Goal: Find contact information: Find contact information

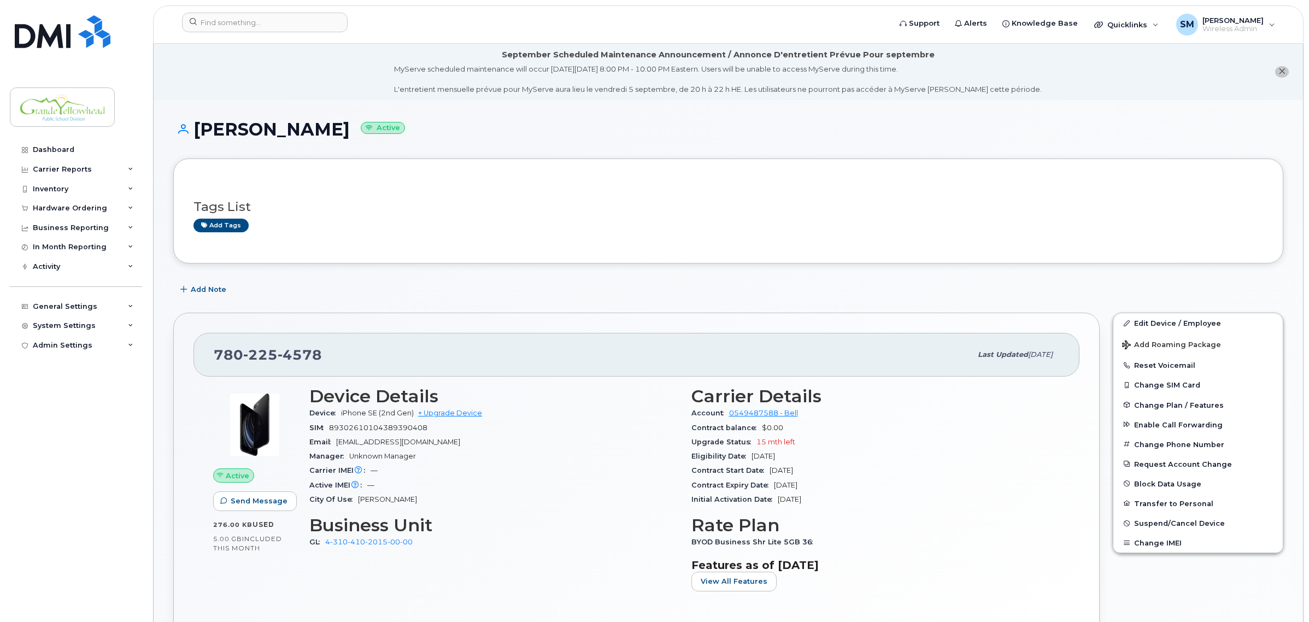
scroll to position [68, 0]
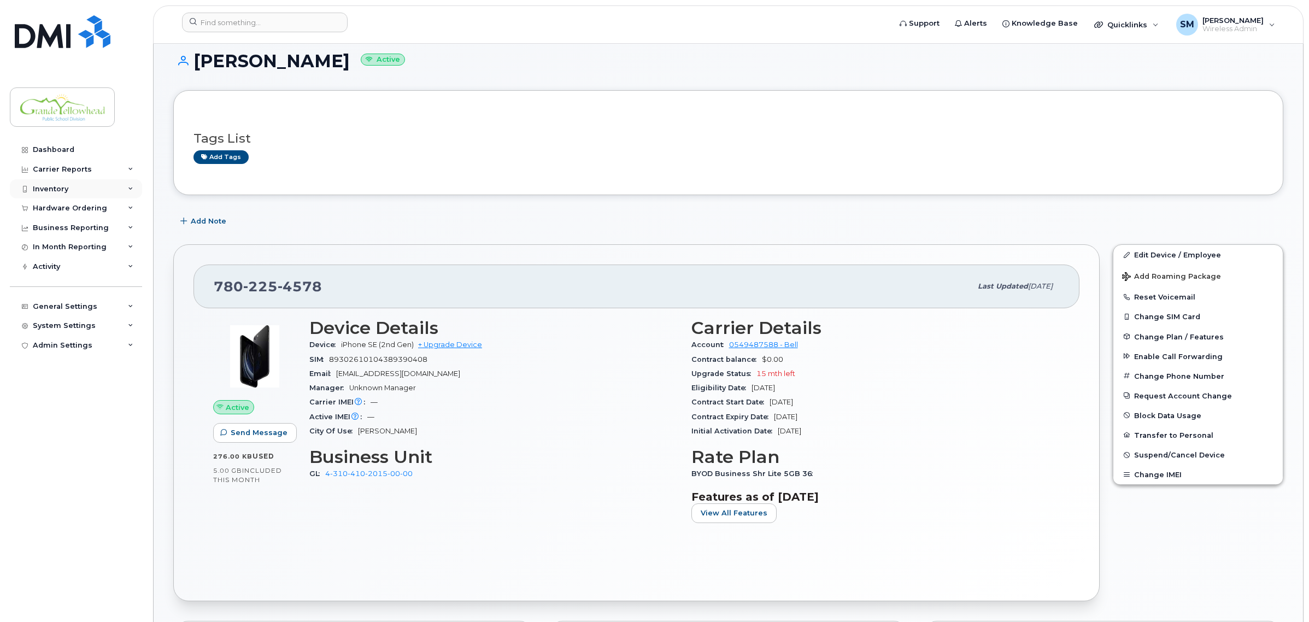
click at [70, 193] on div "Inventory" at bounding box center [76, 189] width 132 height 20
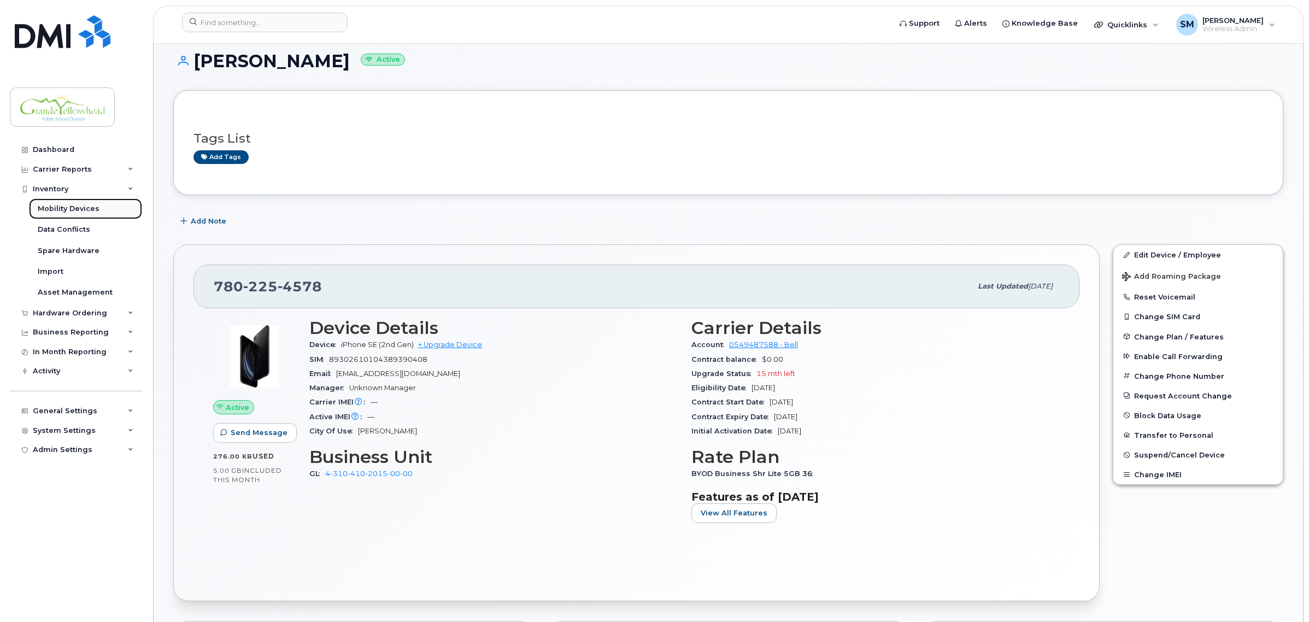
click at [67, 206] on div "Mobility Devices" at bounding box center [69, 209] width 62 height 10
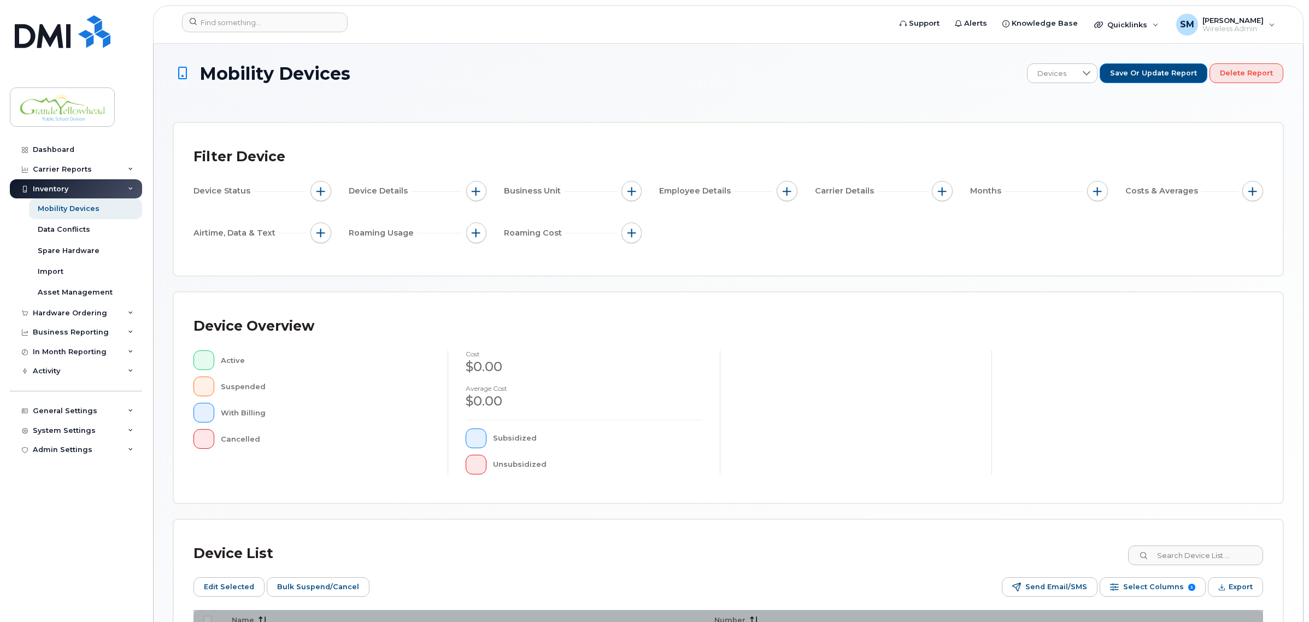
click at [77, 195] on div "Inventory" at bounding box center [76, 189] width 132 height 20
click at [70, 189] on div "Inventory" at bounding box center [76, 189] width 132 height 20
click at [66, 211] on div "Mobility Devices" at bounding box center [69, 209] width 62 height 10
click at [70, 205] on div "Mobility Devices" at bounding box center [69, 209] width 62 height 10
click at [459, 118] on div "Mobility Devices Devices Save or Update Report Delete Report Filter Device Devi…" at bounding box center [728, 389] width 1110 height 653
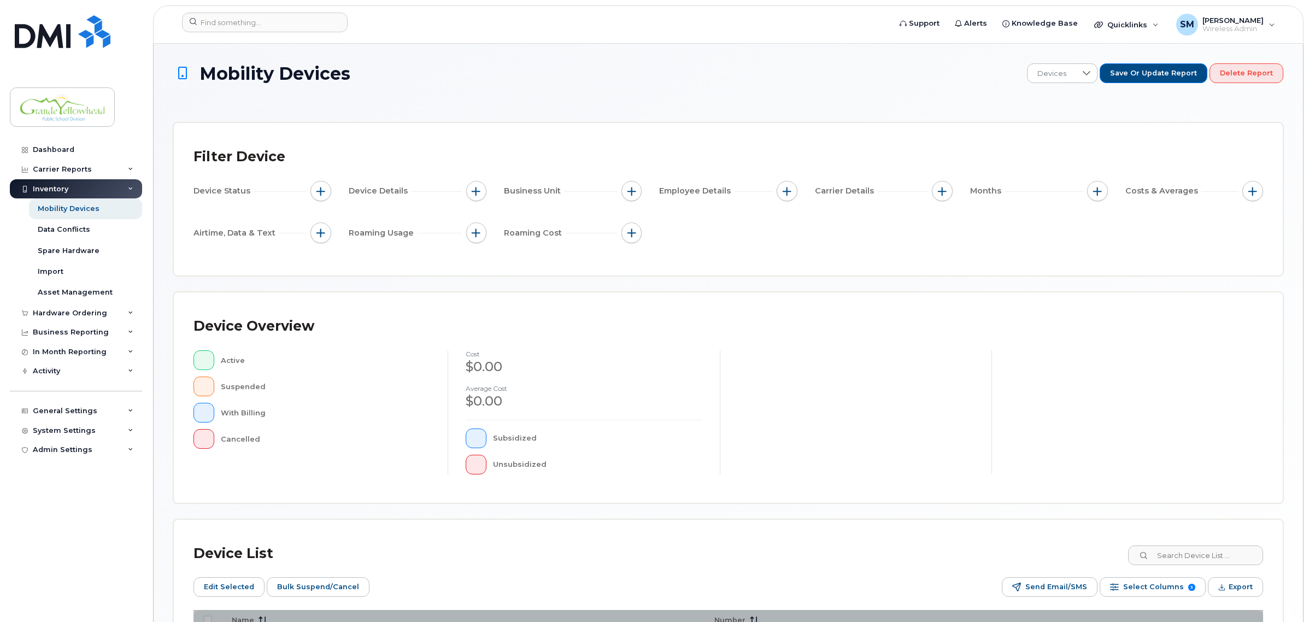
click at [566, 102] on div "Mobility Devices Devices Save or Update Report Delete Report" at bounding box center [728, 82] width 1110 height 39
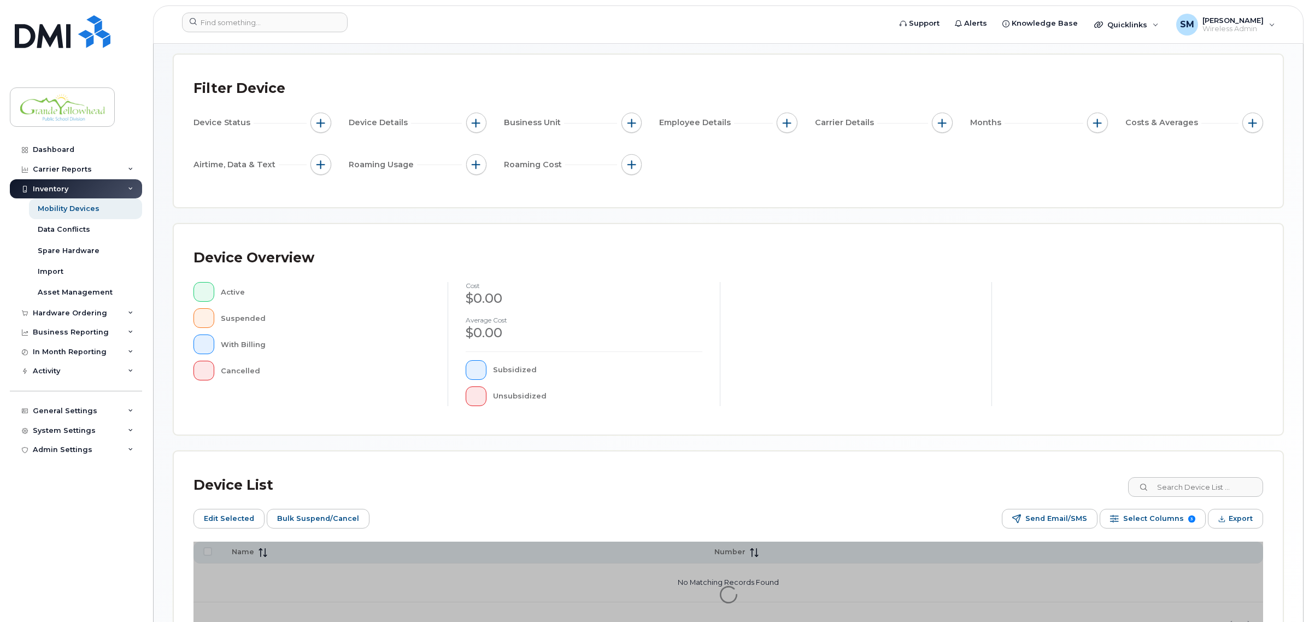
scroll to position [149, 0]
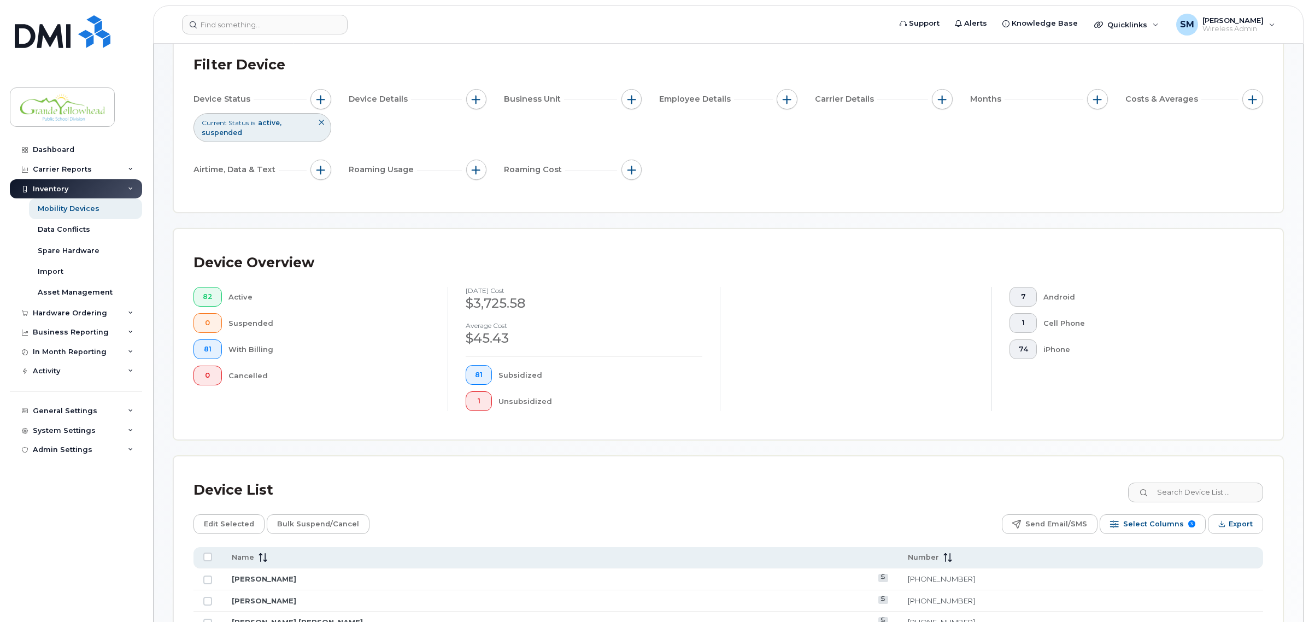
scroll to position [342, 0]
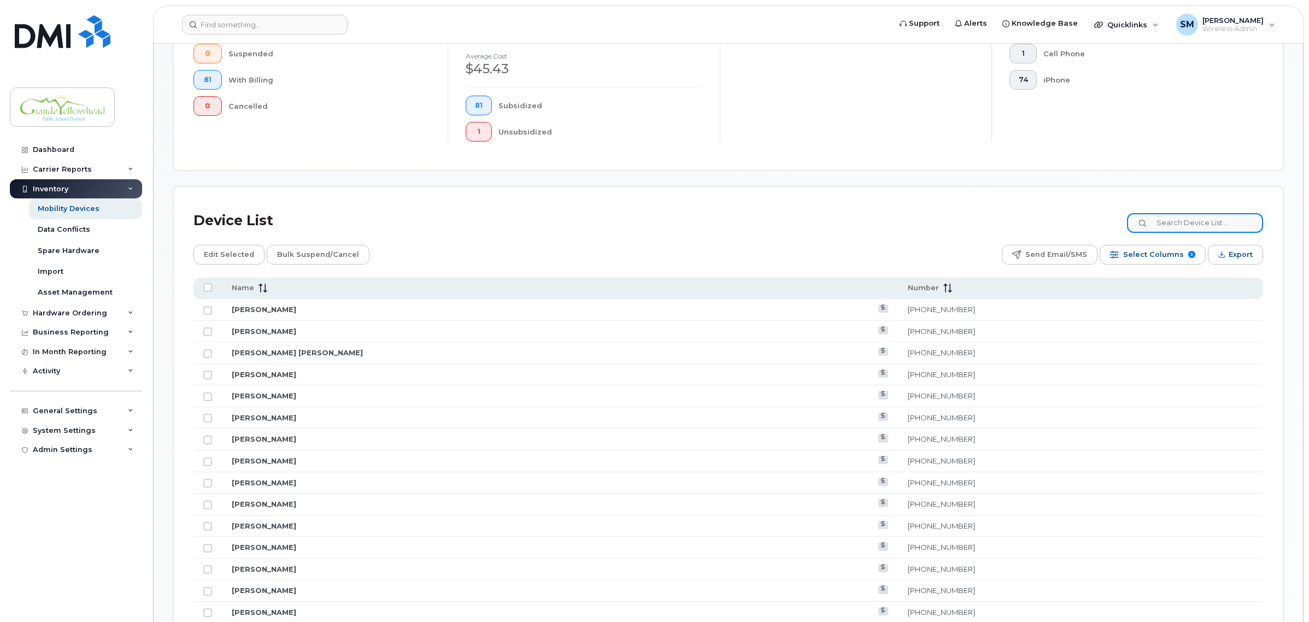
click at [1195, 225] on input at bounding box center [1195, 223] width 136 height 20
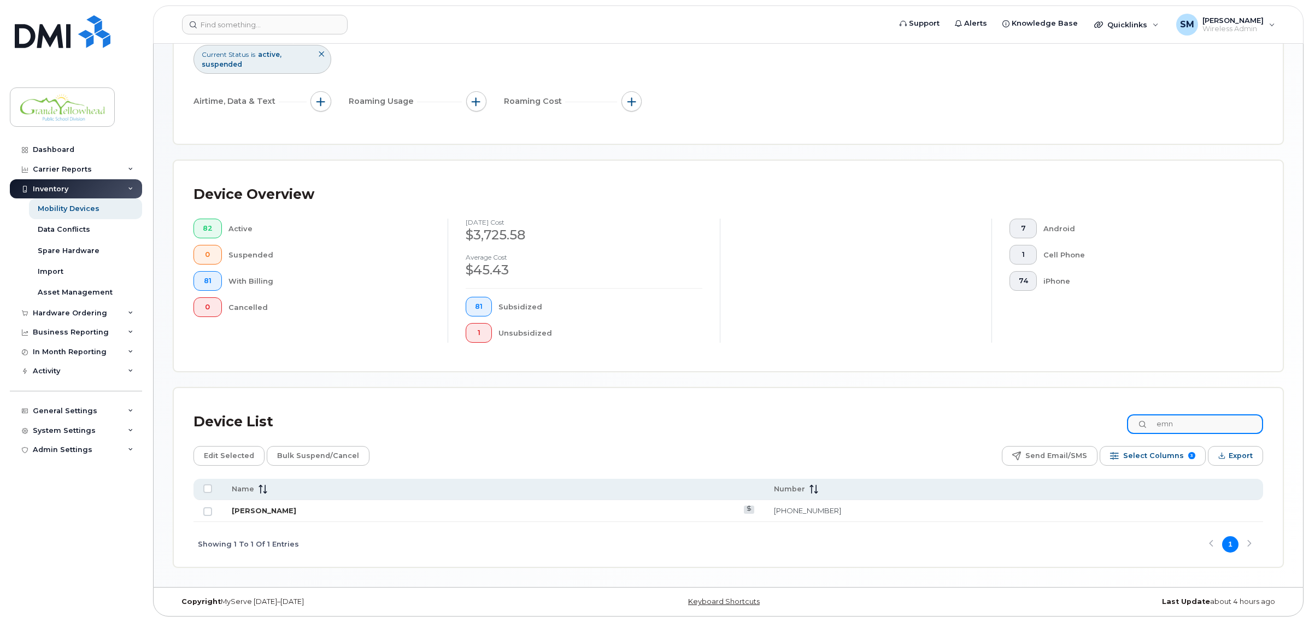
type input "emn"
click at [269, 509] on link "[PERSON_NAME]" at bounding box center [264, 510] width 64 height 9
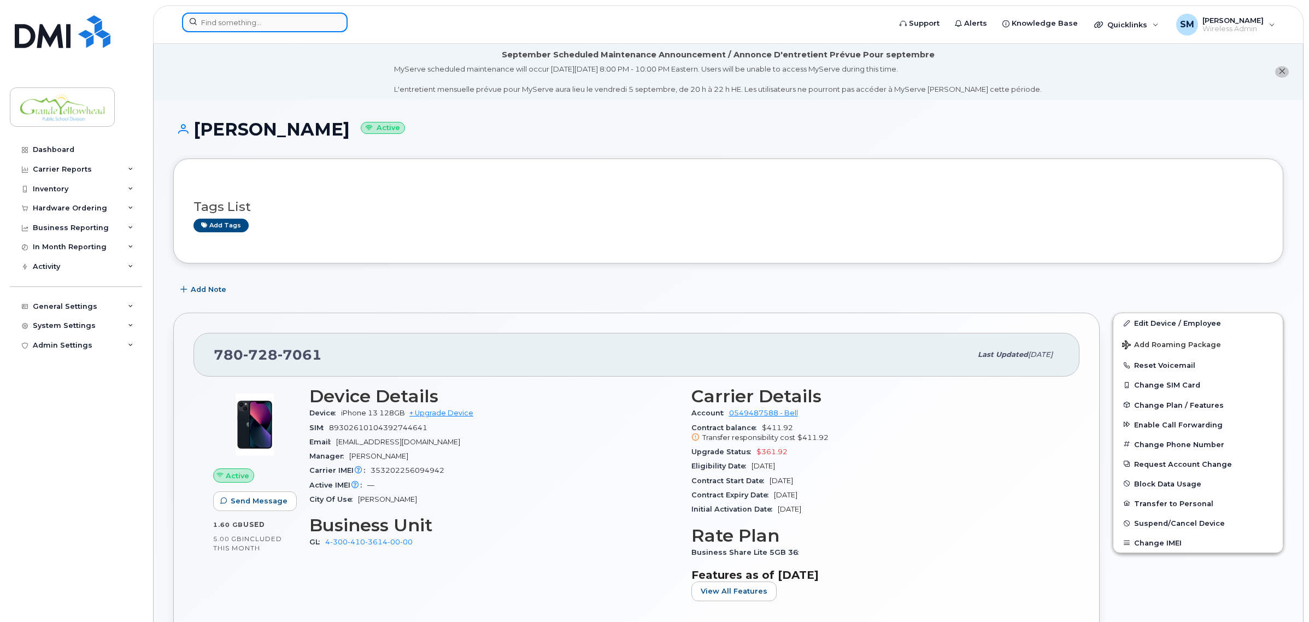
click at [233, 26] on input at bounding box center [265, 23] width 166 height 20
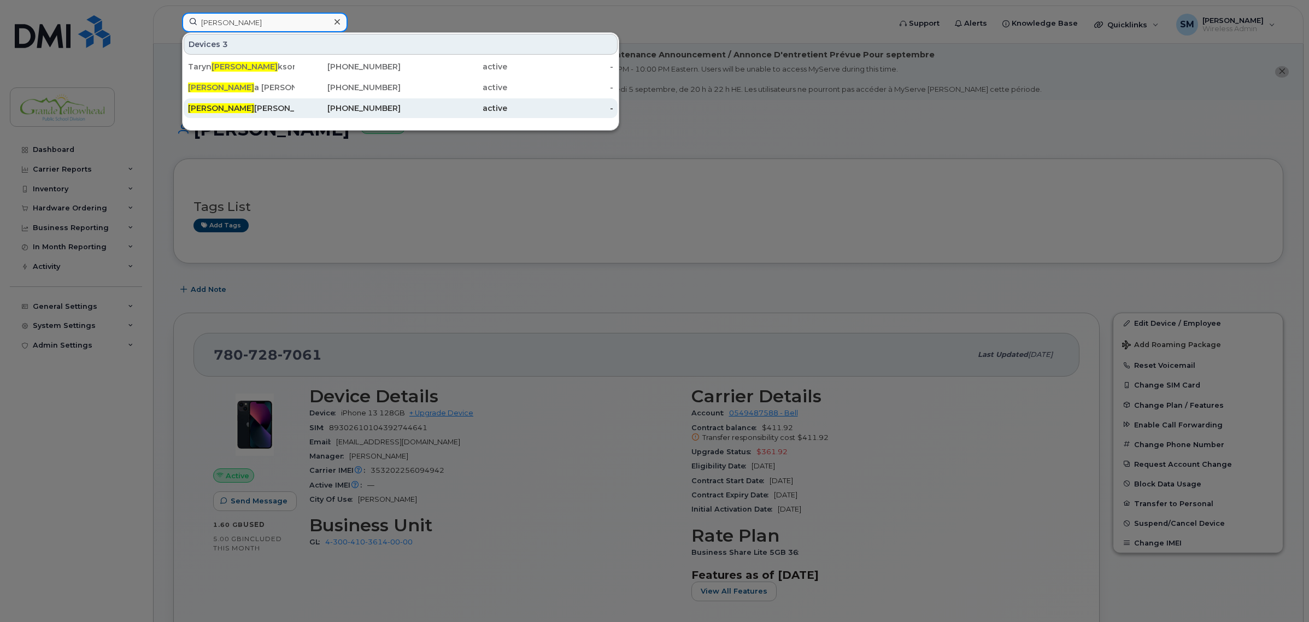
type input "eric"
click at [295, 102] on div "Eric Bouchard" at bounding box center [348, 108] width 107 height 20
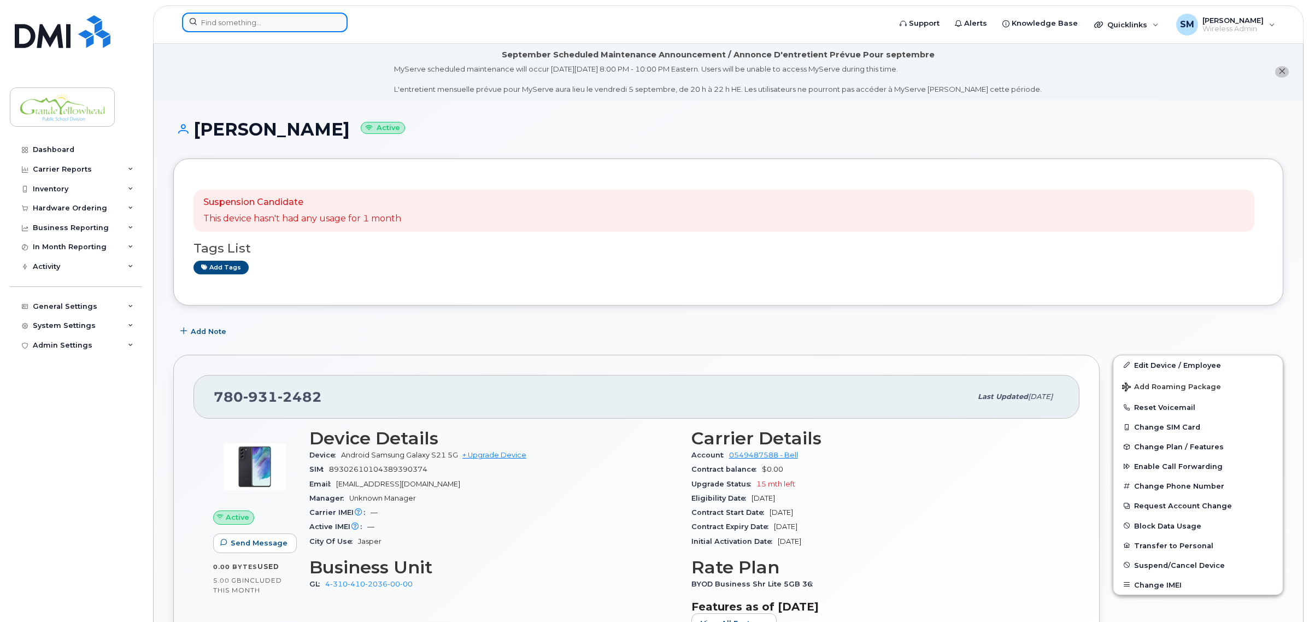
click at [281, 21] on input at bounding box center [265, 23] width 166 height 20
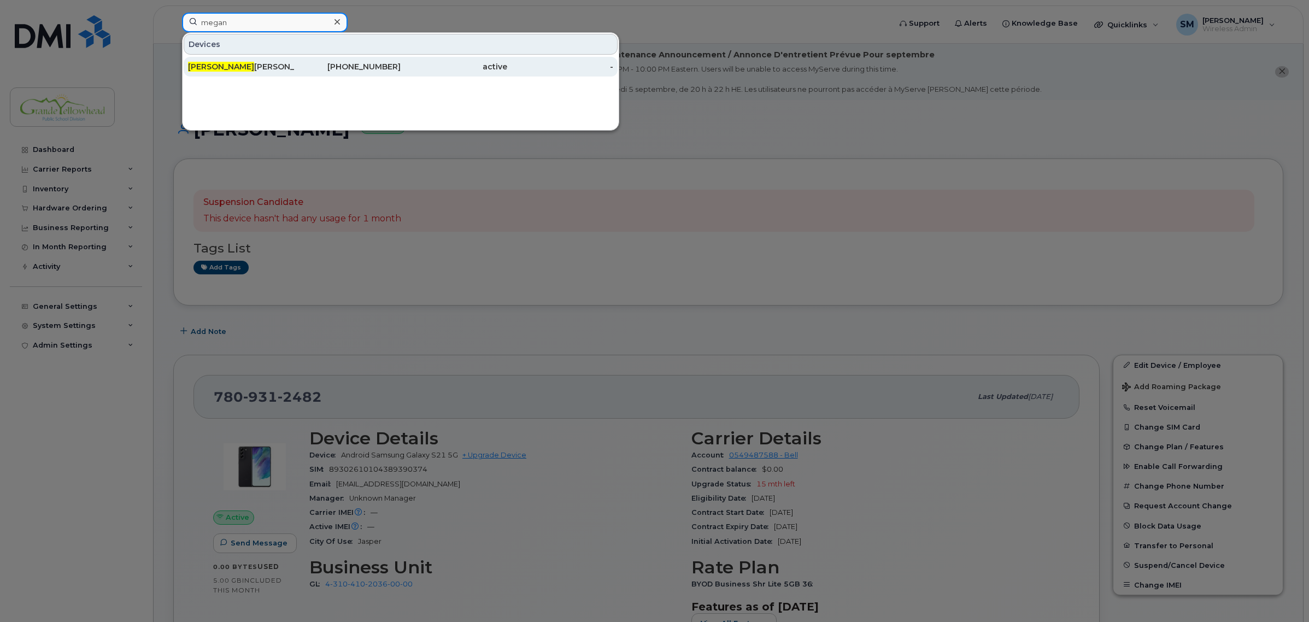
type input "megan"
click at [277, 63] on div "Megan Jones" at bounding box center [241, 66] width 107 height 11
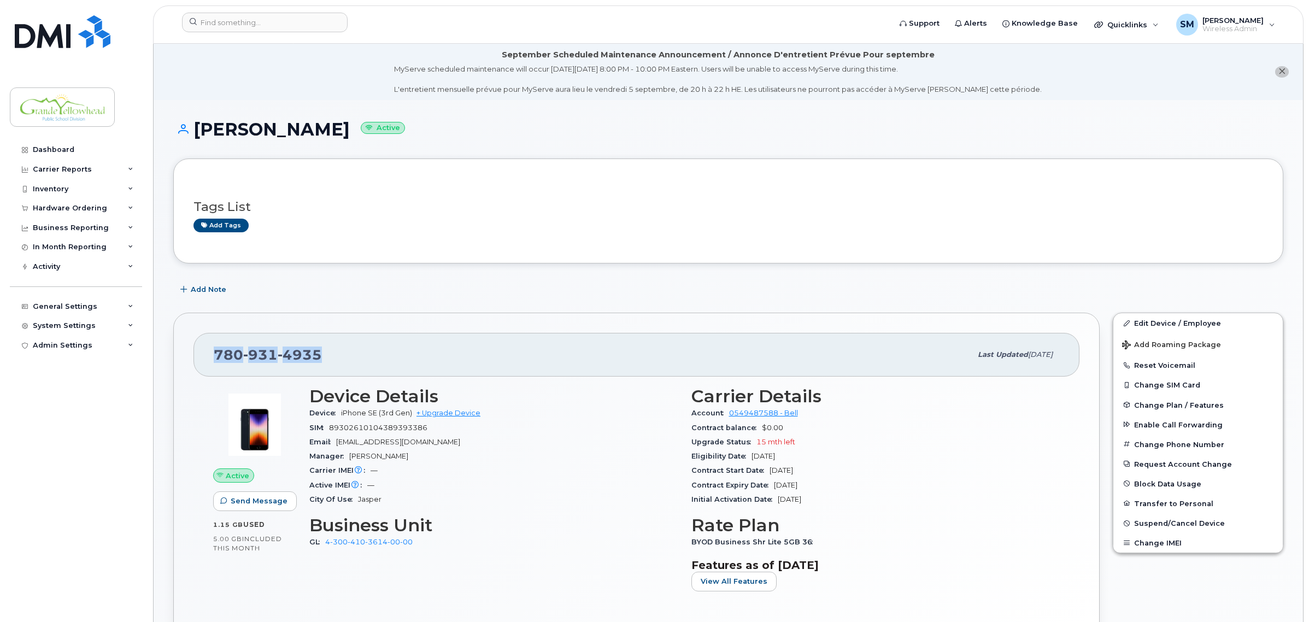
drag, startPoint x: 321, startPoint y: 357, endPoint x: 217, endPoint y: 358, distance: 103.8
click at [217, 358] on div "[PHONE_NUMBER]" at bounding box center [592, 354] width 757 height 23
copy span "[PHONE_NUMBER]"
click at [290, 28] on input at bounding box center [265, 23] width 166 height 20
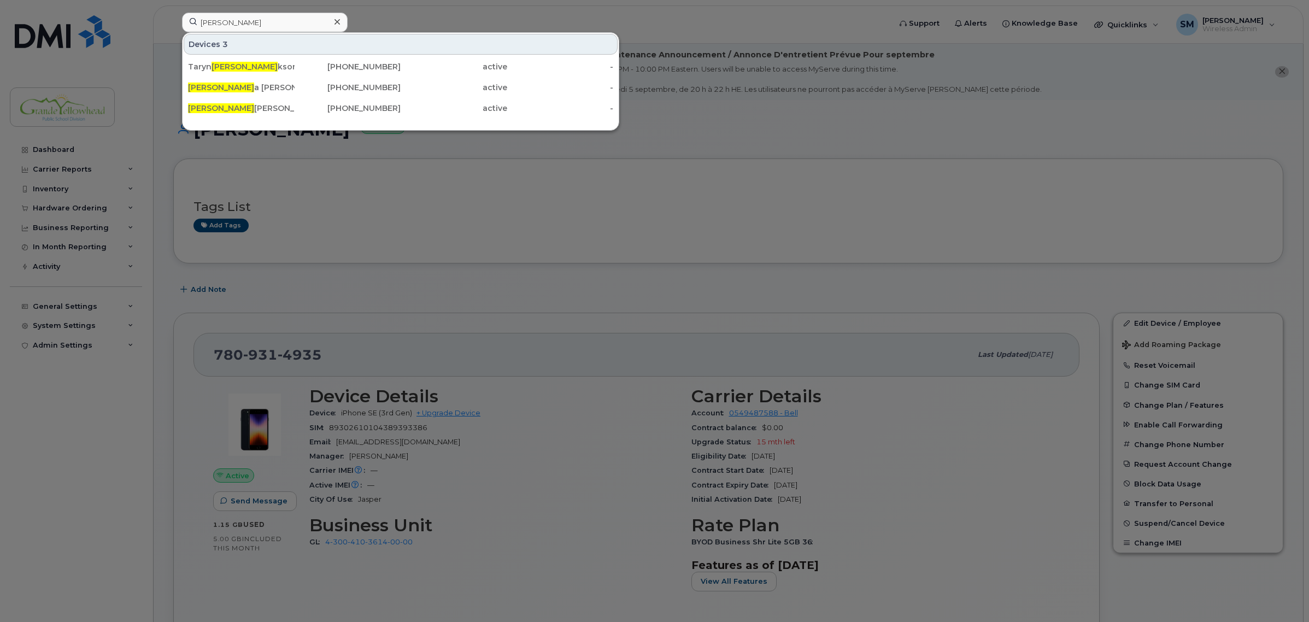
click at [378, 21] on div at bounding box center [654, 311] width 1309 height 622
drag, startPoint x: 266, startPoint y: 20, endPoint x: 99, endPoint y: 25, distance: 166.2
click at [173, 25] on div "[PERSON_NAME] 3 [PERSON_NAME] [PERSON_NAME] [PERSON_NAME] [PHONE_NUMBER] active…" at bounding box center [532, 25] width 719 height 24
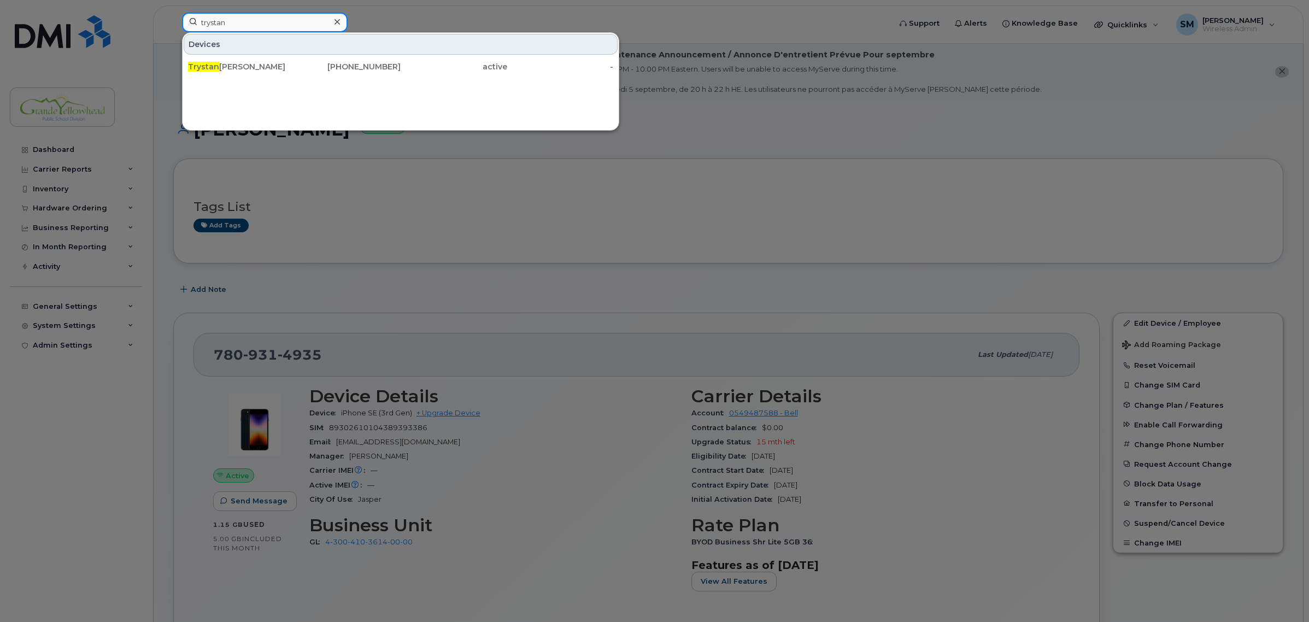
drag, startPoint x: 253, startPoint y: 18, endPoint x: 152, endPoint y: 34, distance: 102.4
click at [173, 34] on div "trystan Devices [PERSON_NAME] [PHONE_NUMBER] active -" at bounding box center [532, 25] width 719 height 24
type input "briann"
click at [638, 31] on div at bounding box center [654, 311] width 1309 height 622
